Goal: Task Accomplishment & Management: Complete application form

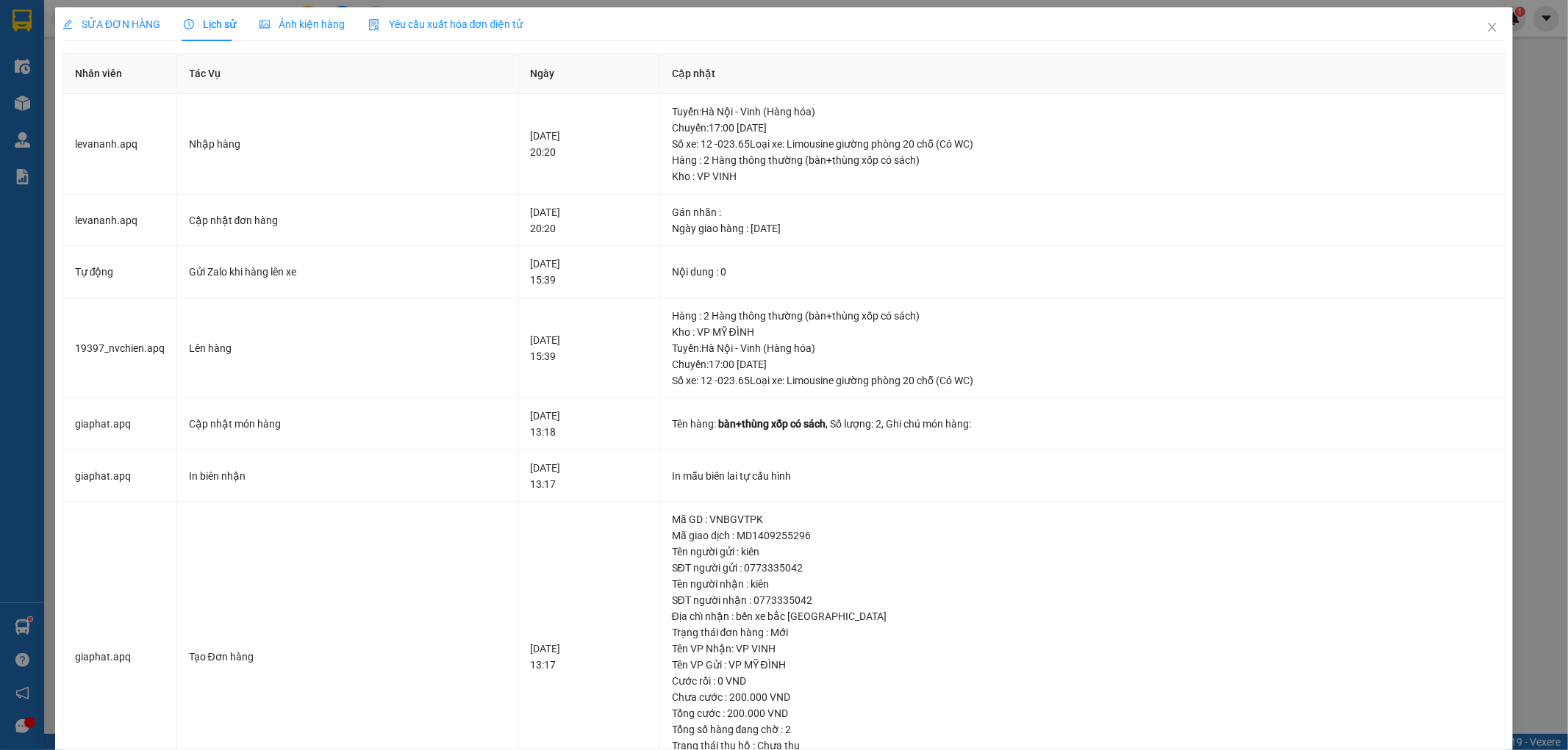
click at [1545, 96] on div "SỬA ĐƠN HÀNG Lịch sử Ảnh kiện hàng Yêu cầu xuất hóa đơn điện tử Total Paid Fee …" at bounding box center [784, 375] width 1568 height 750
click at [1478, 34] on span "Close" at bounding box center [1493, 28] width 41 height 41
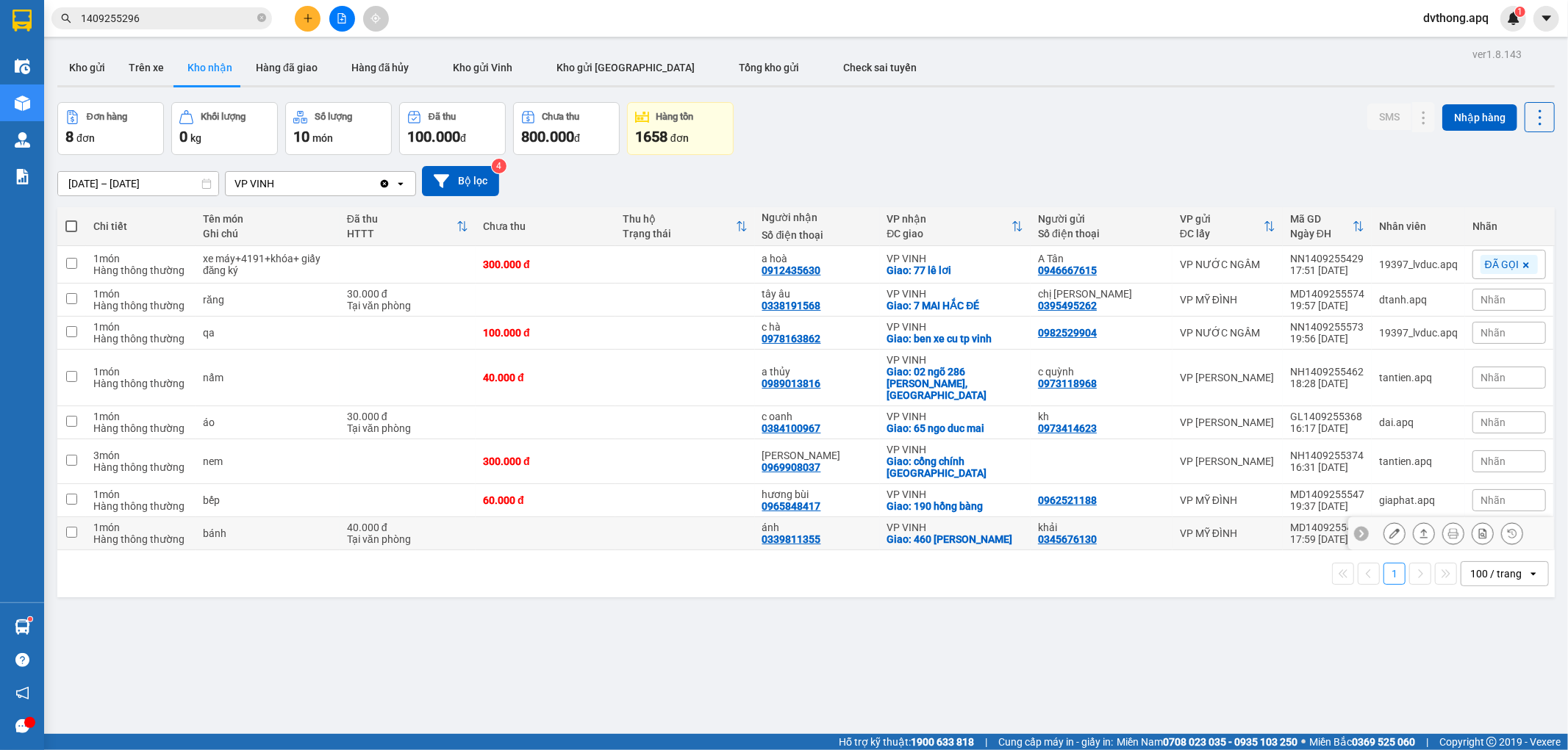
click at [579, 517] on td at bounding box center [546, 534] width 140 height 33
checkbox input "true"
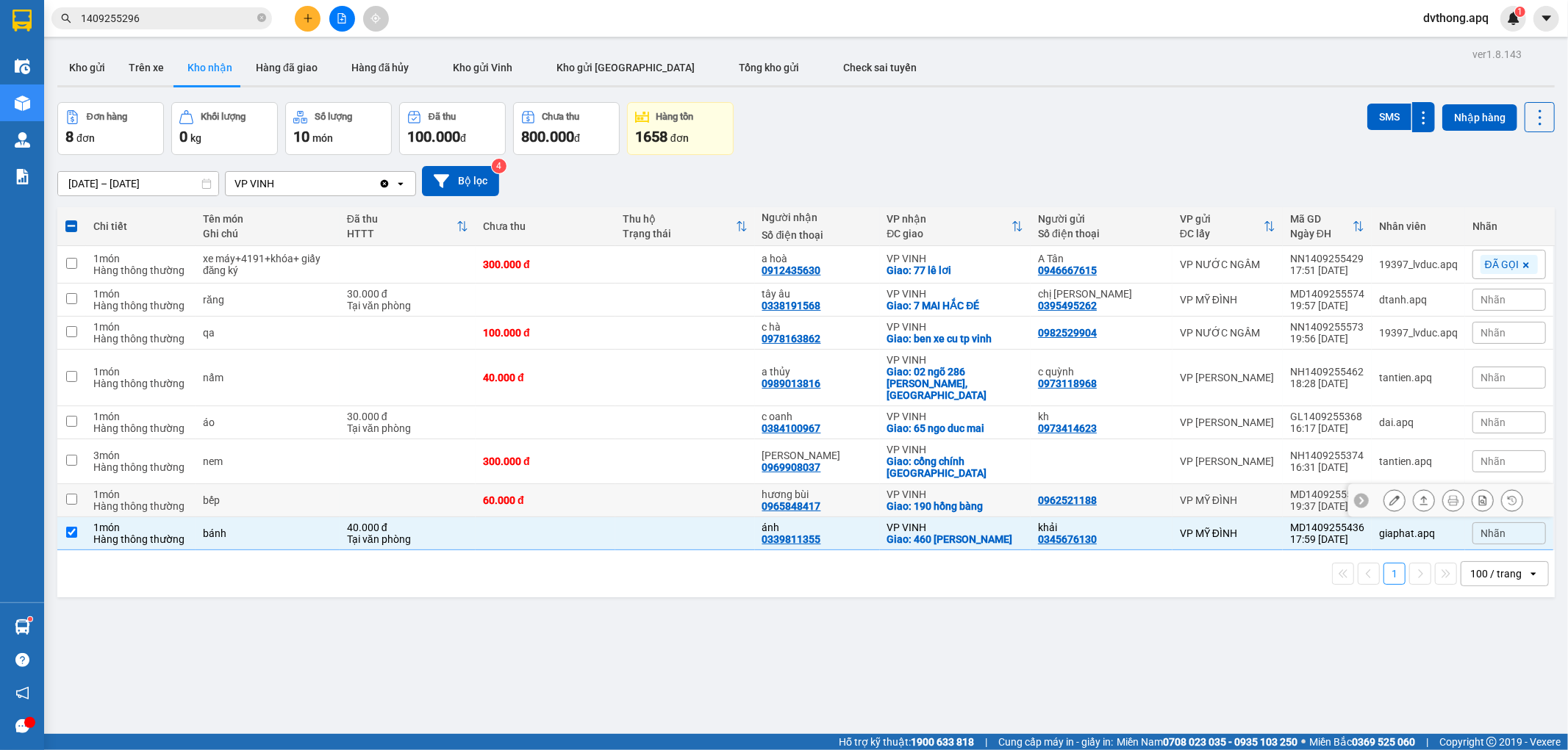
click at [622, 484] on td at bounding box center [685, 501] width 140 height 33
checkbox input "true"
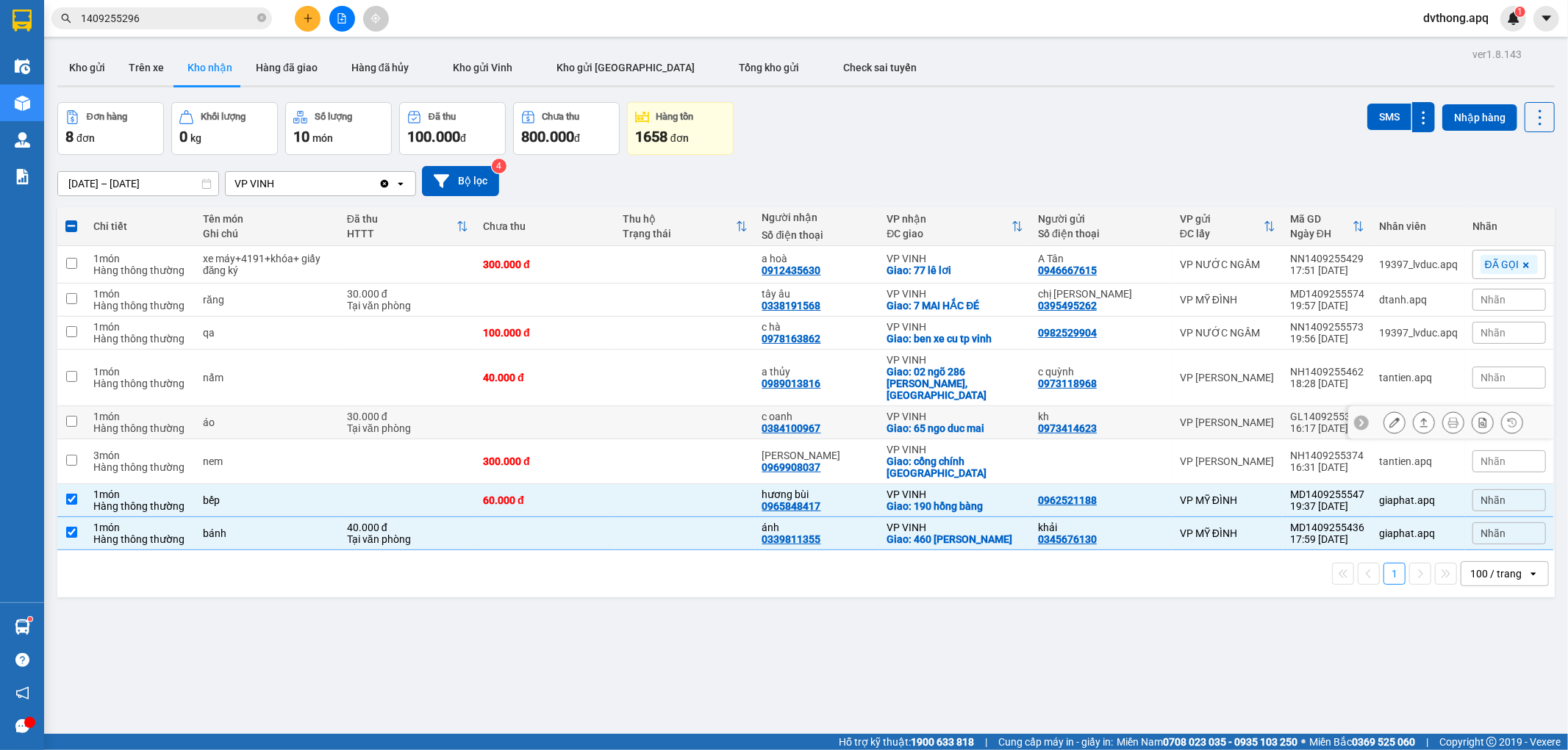
click at [739, 407] on td at bounding box center [685, 423] width 140 height 33
checkbox input "true"
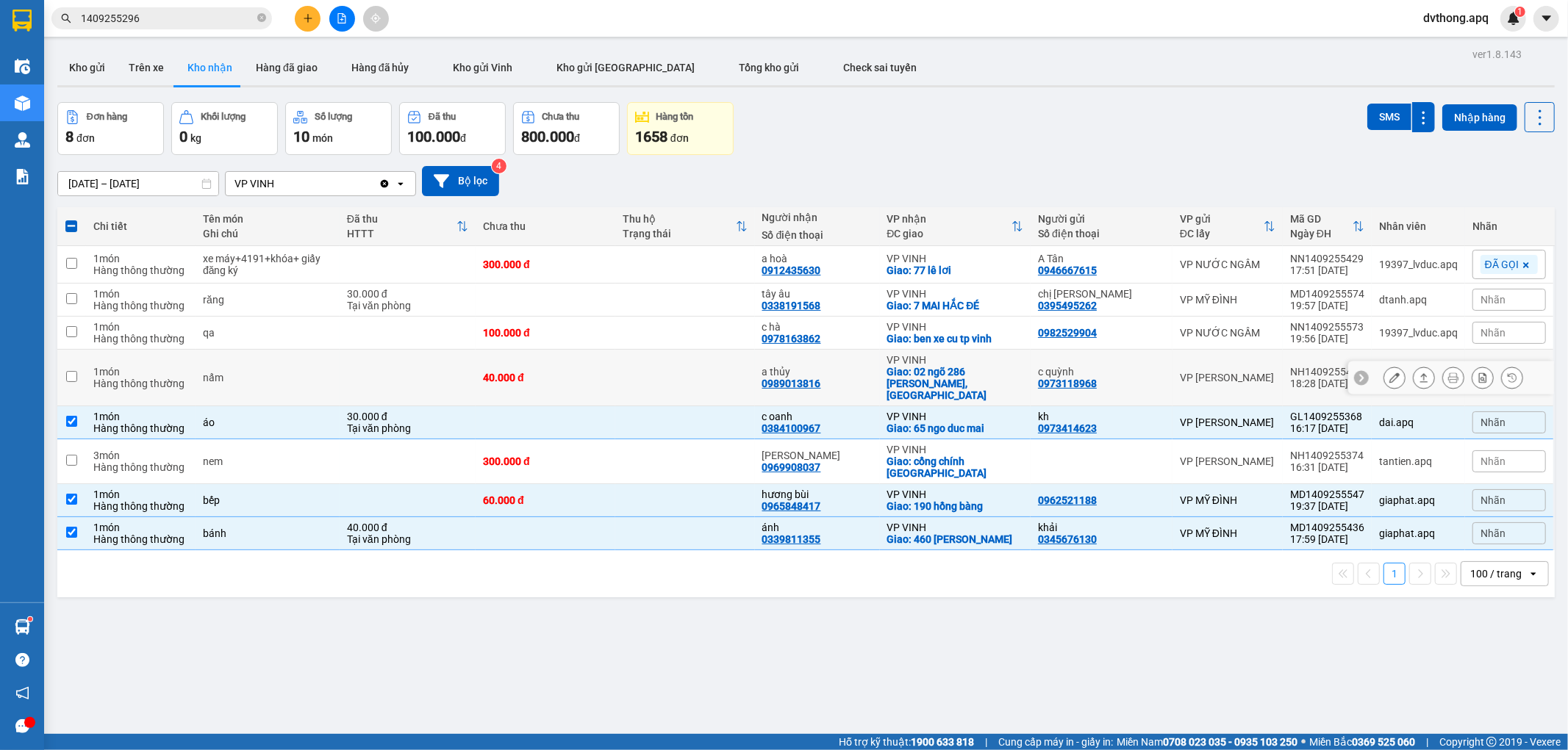
click at [645, 375] on td at bounding box center [685, 377] width 140 height 56
checkbox input "true"
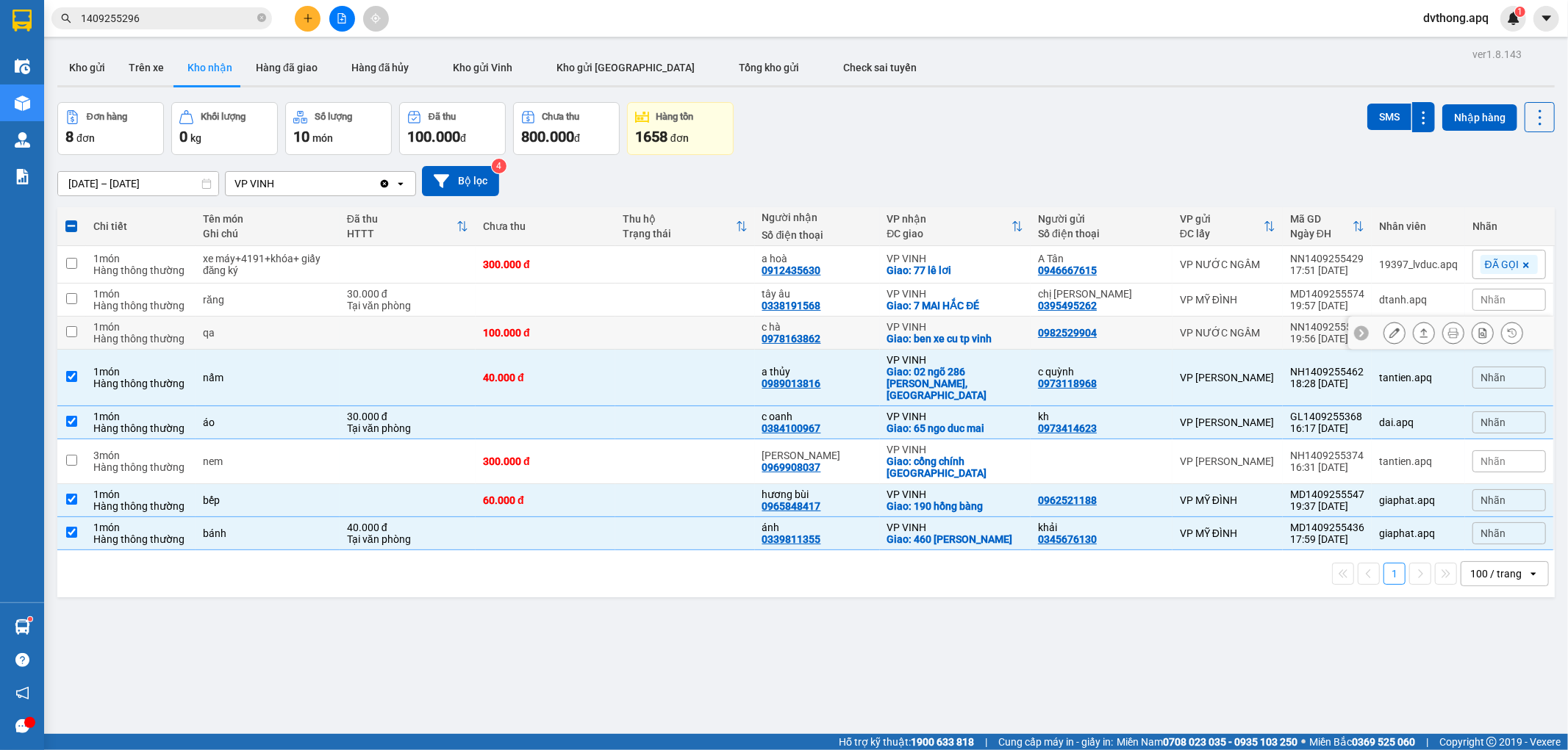
click at [689, 343] on td at bounding box center [685, 333] width 140 height 33
checkbox input "true"
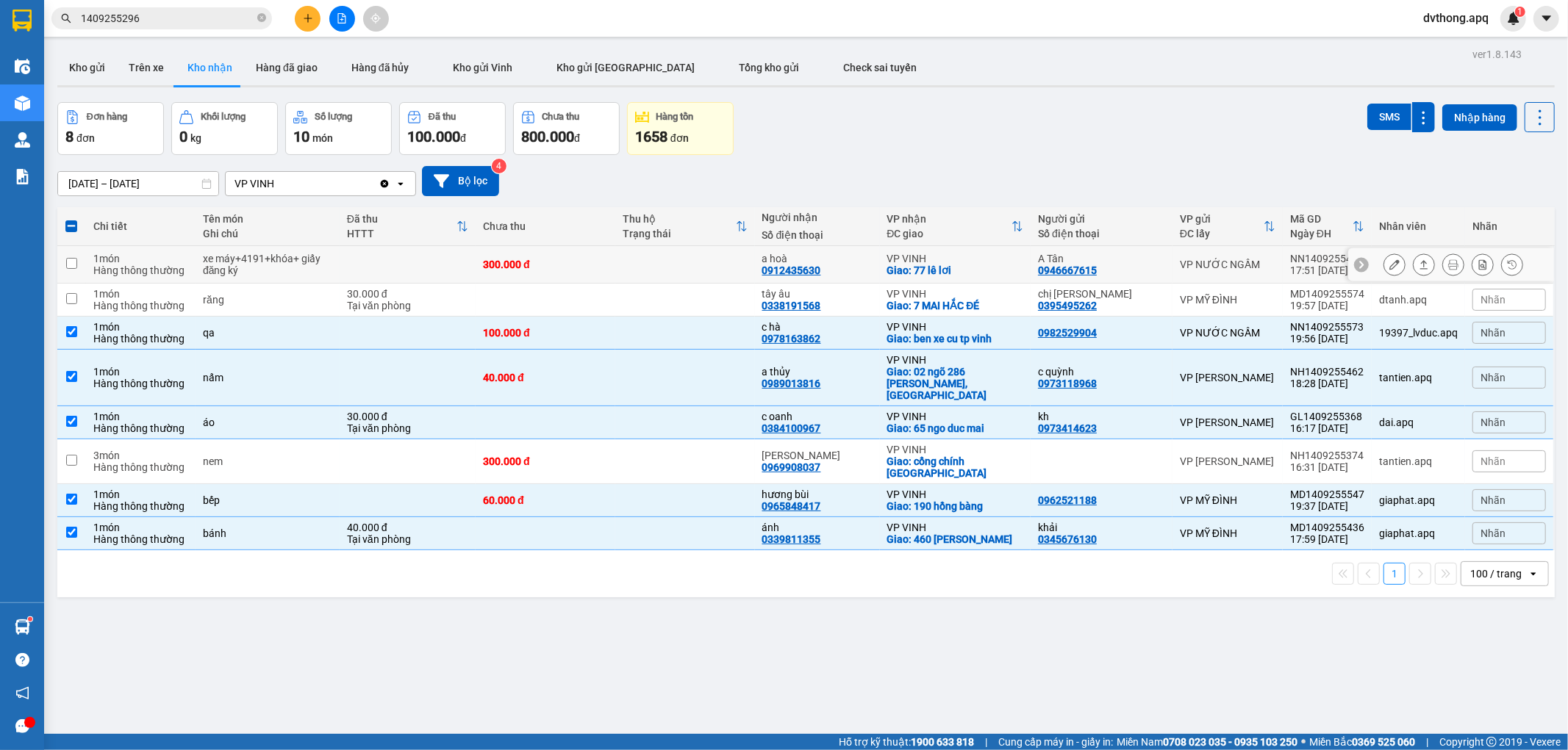
click at [684, 268] on td at bounding box center [685, 265] width 140 height 38
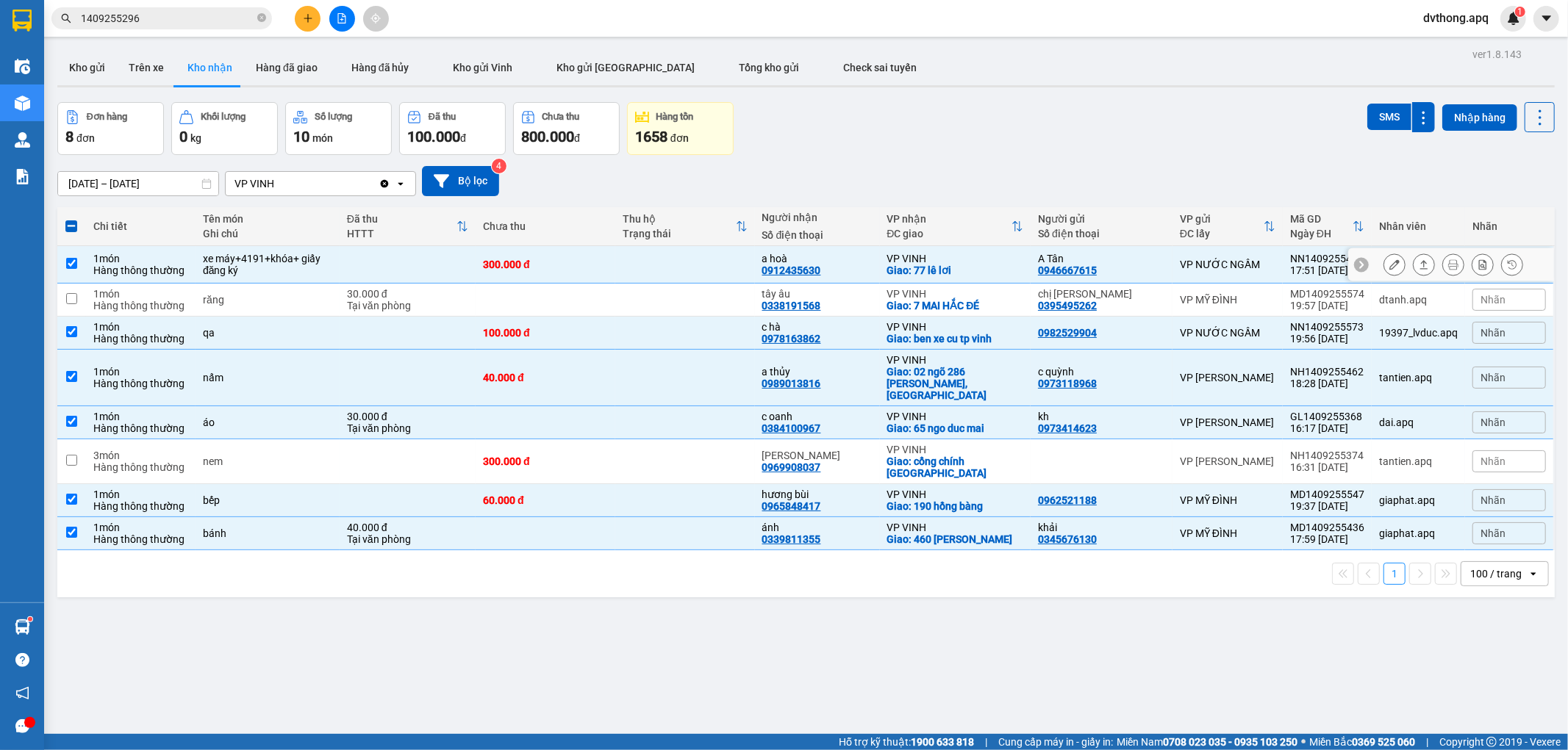
checkbox input "true"
click at [679, 300] on td at bounding box center [685, 300] width 140 height 33
checkbox input "true"
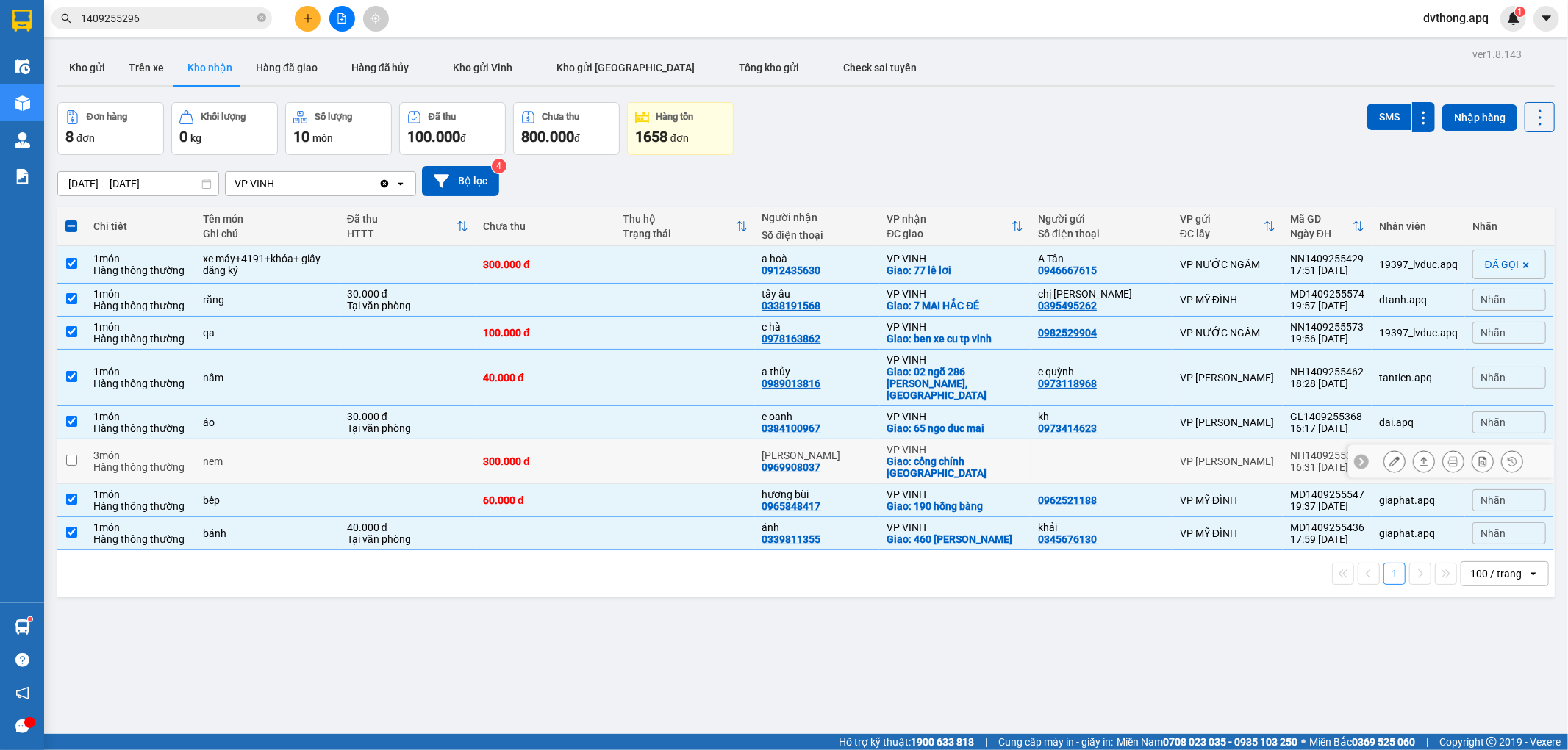
click at [1360, 458] on icon at bounding box center [1362, 462] width 5 height 8
drag, startPoint x: 1359, startPoint y: 440, endPoint x: 1284, endPoint y: 436, distance: 75.1
click at [1284, 440] on td "NH1409255374 16:31 [DATE]" at bounding box center [1328, 462] width 89 height 45
checkbox input "true"
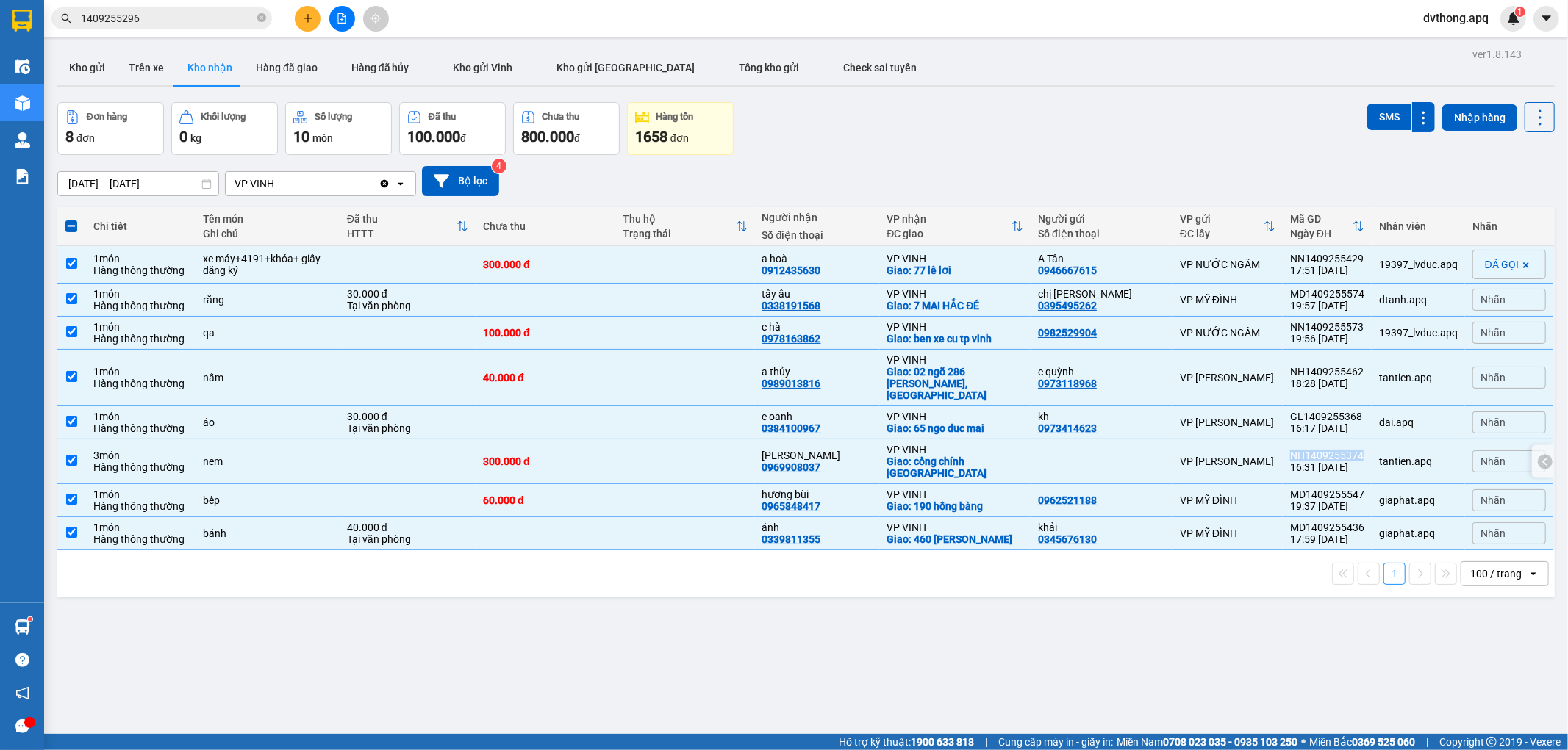
copy div "NH1409255374"
click at [165, 15] on input "1409255296" at bounding box center [168, 18] width 173 height 17
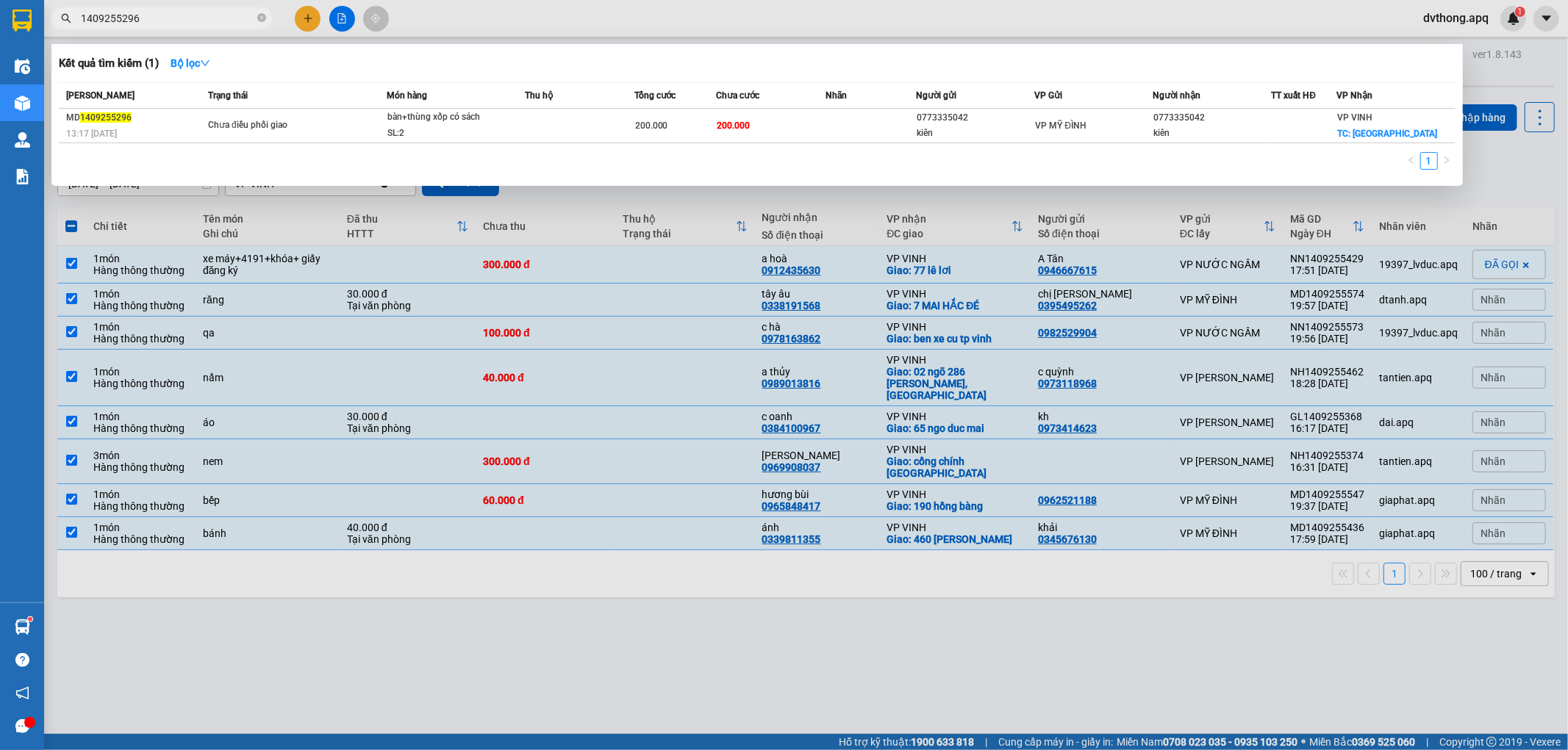
click at [165, 15] on input "1409255296" at bounding box center [168, 18] width 173 height 17
paste input "NH1409255374"
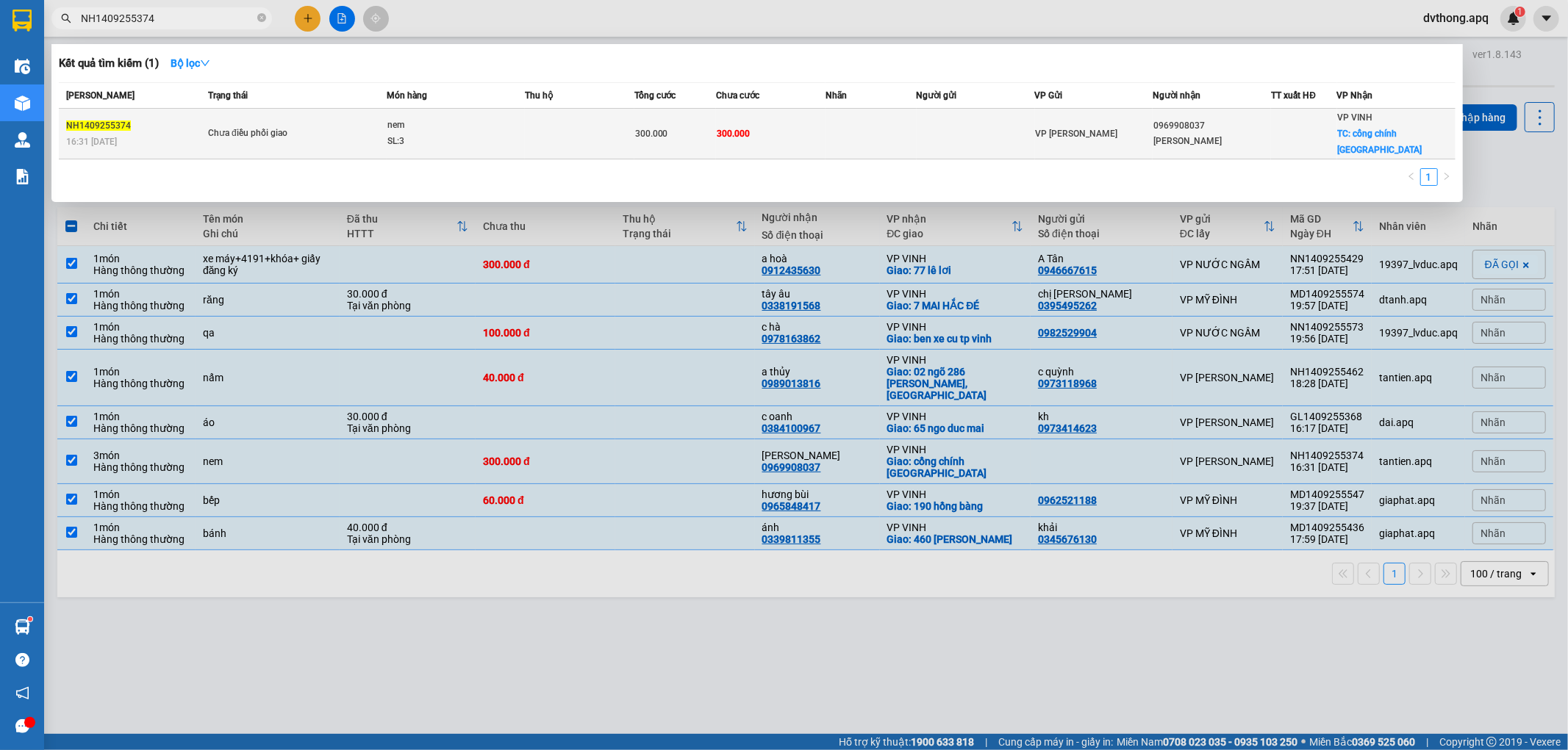
type input "NH1409255374"
click at [520, 127] on span "nem SL: 3" at bounding box center [456, 133] width 137 height 31
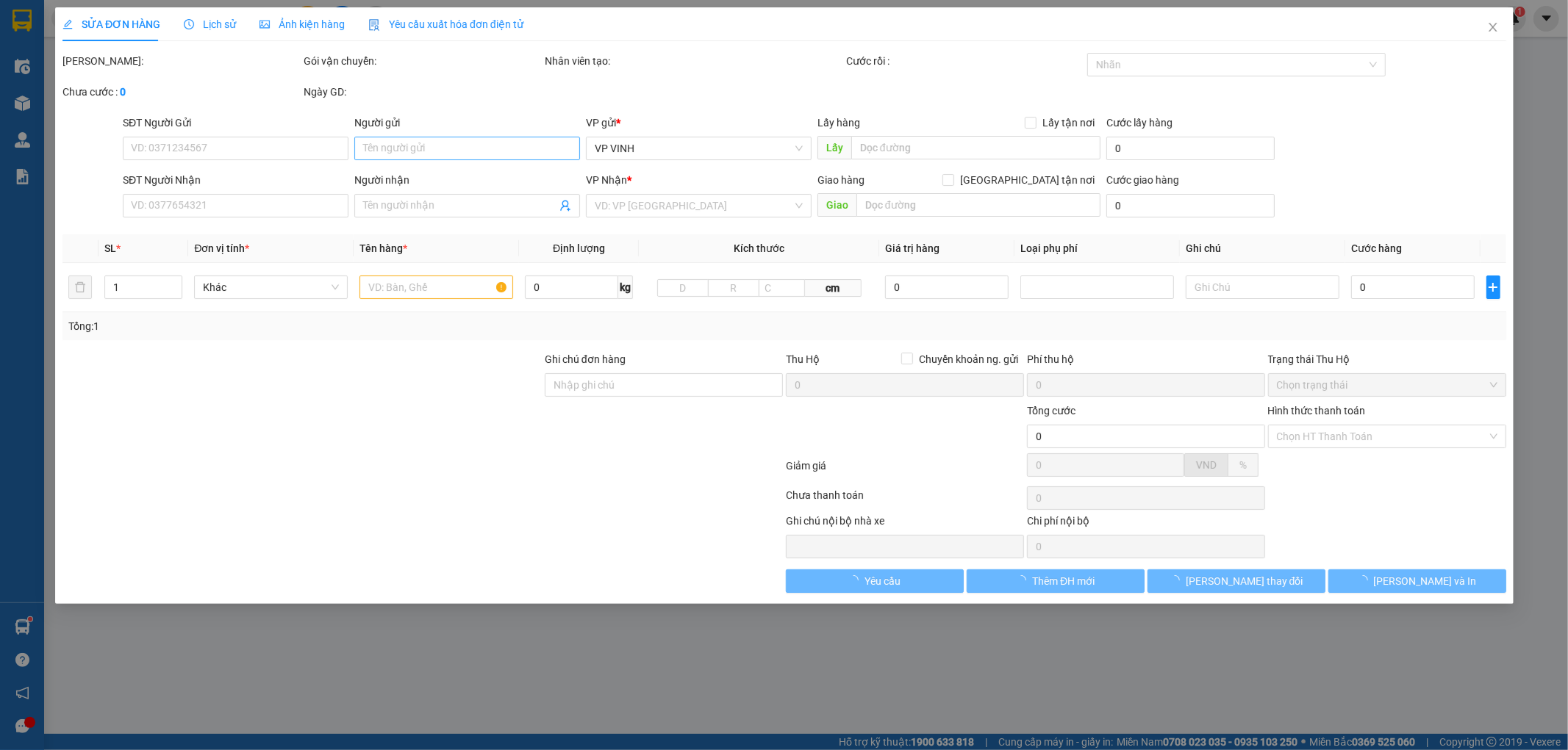
type input "0969908037"
type input "[PERSON_NAME]"
checkbox input "true"
type input "cổng chính [GEOGRAPHIC_DATA]"
type input "300.000"
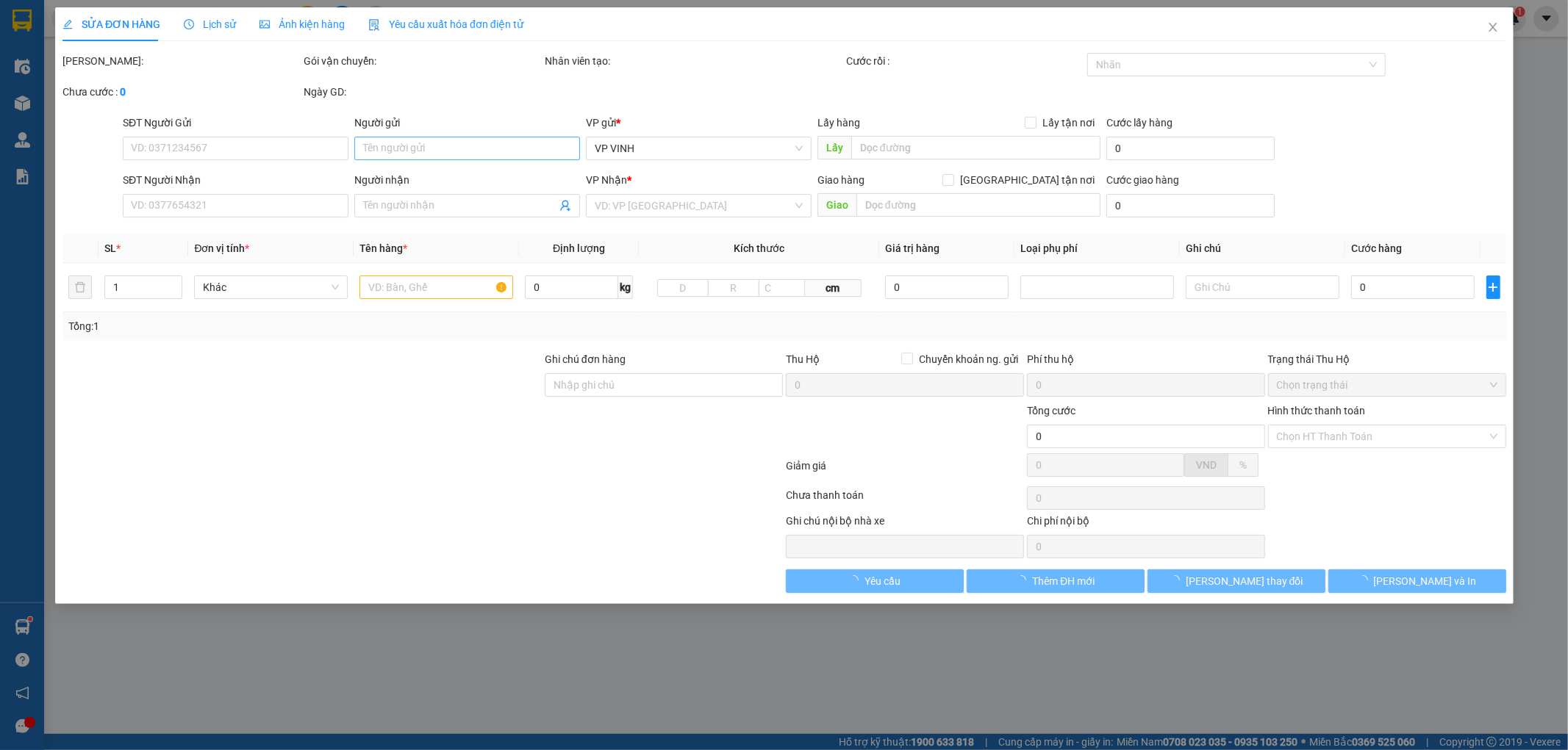
type input "300.000"
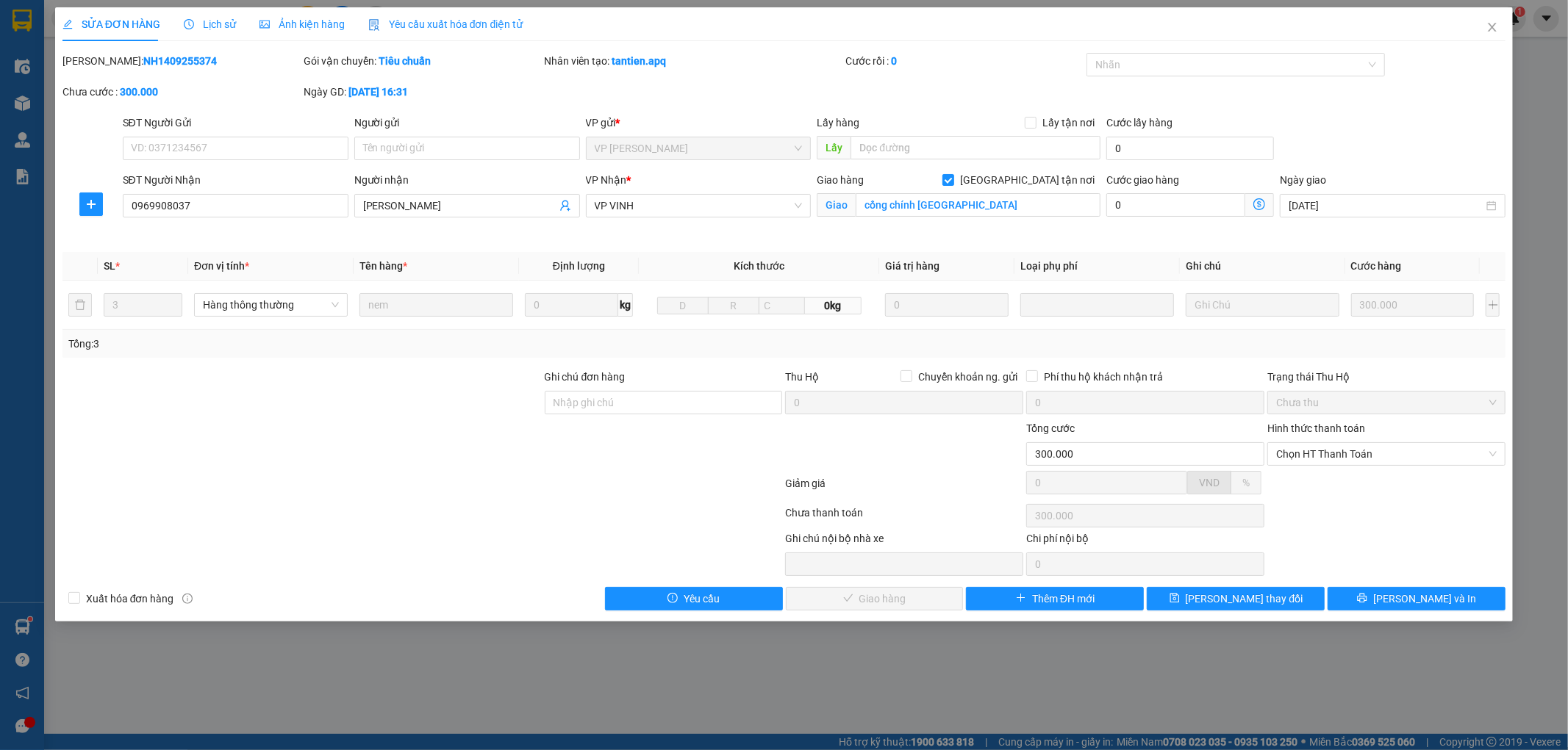
click at [215, 24] on span "Lịch sử" at bounding box center [210, 24] width 52 height 12
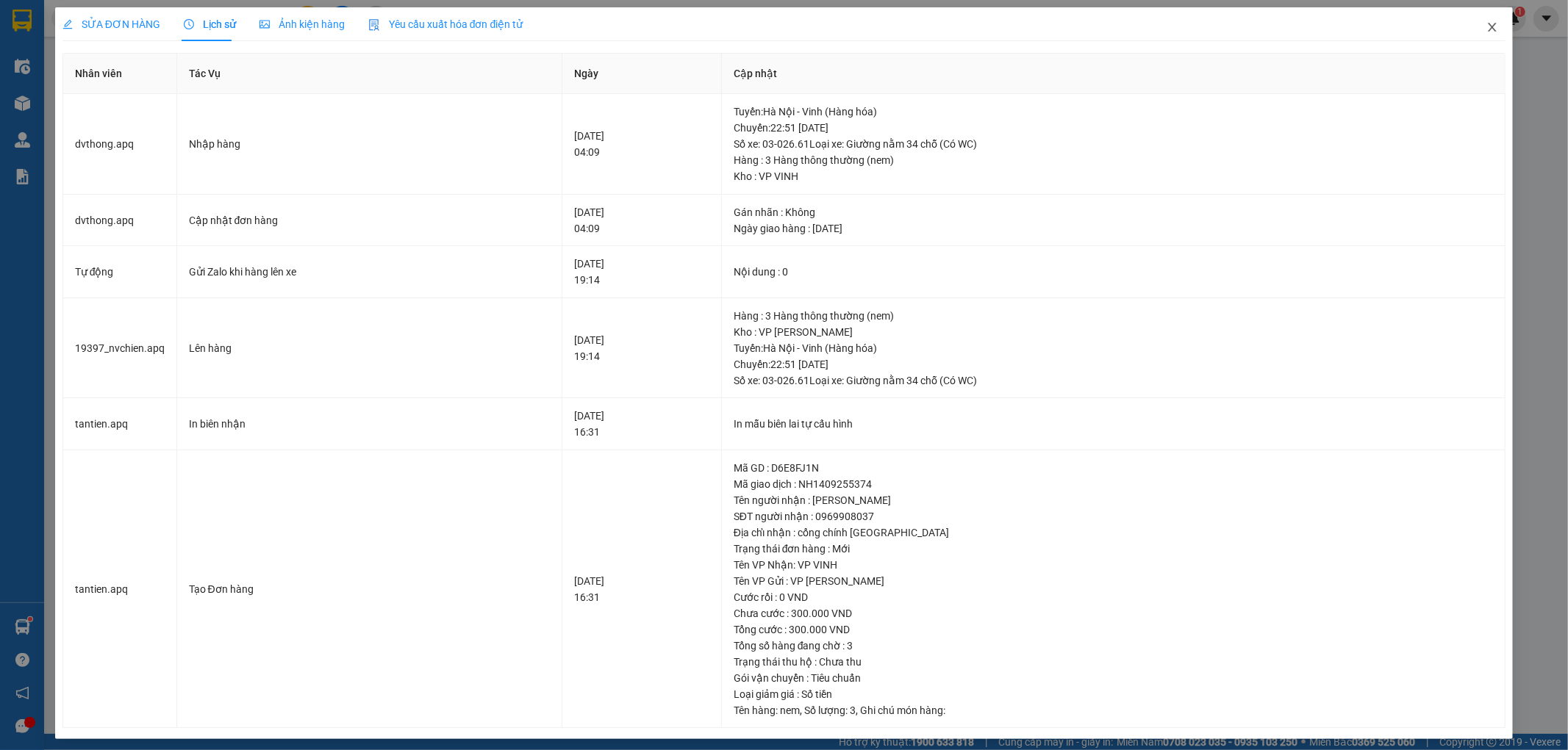
click at [1487, 25] on icon "close" at bounding box center [1493, 27] width 12 height 12
